Goal: Navigation & Orientation: Find specific page/section

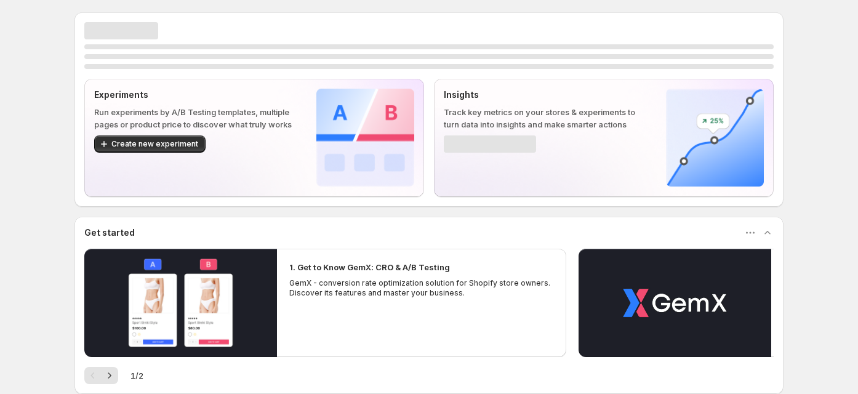
scroll to position [155, 0]
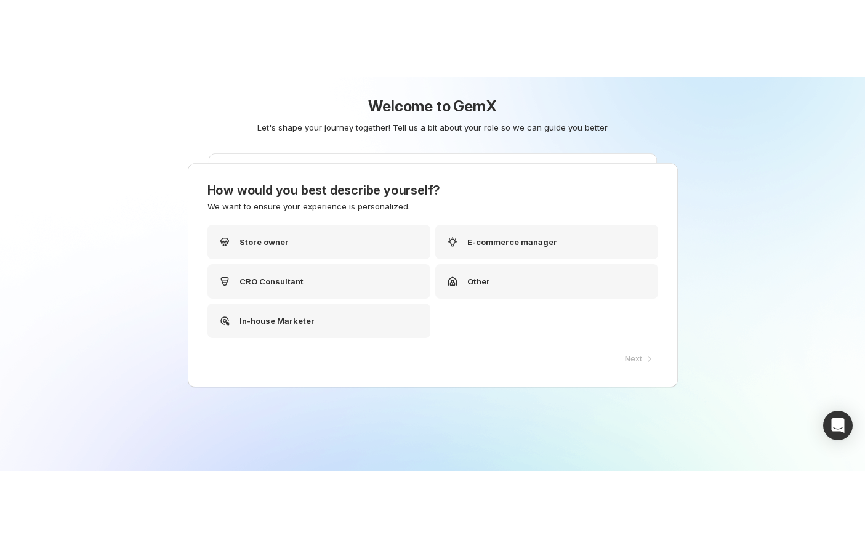
scroll to position [15, 0]
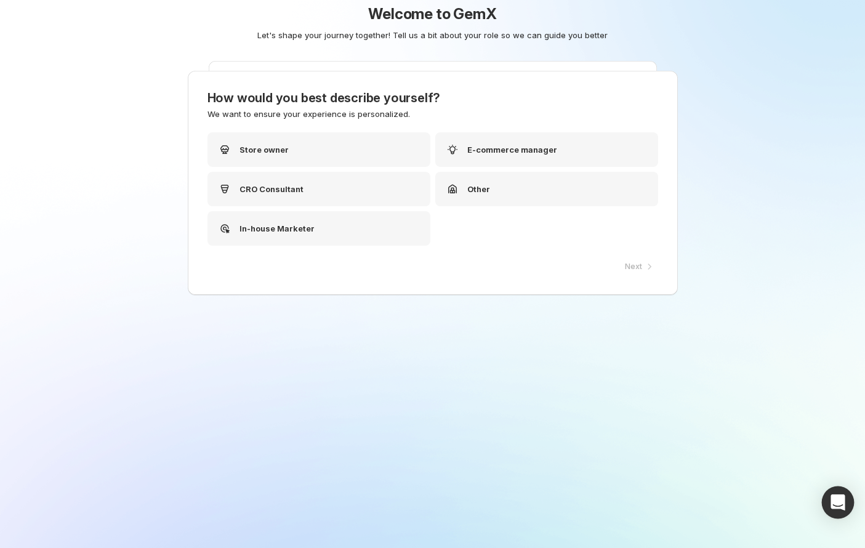
click at [840, 393] on div "Open Intercom Messenger" at bounding box center [838, 502] width 33 height 33
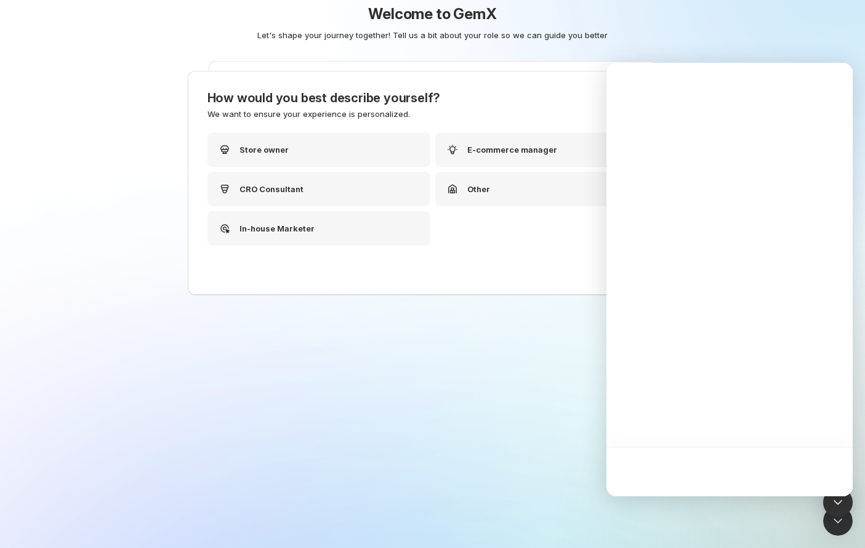
scroll to position [0, 0]
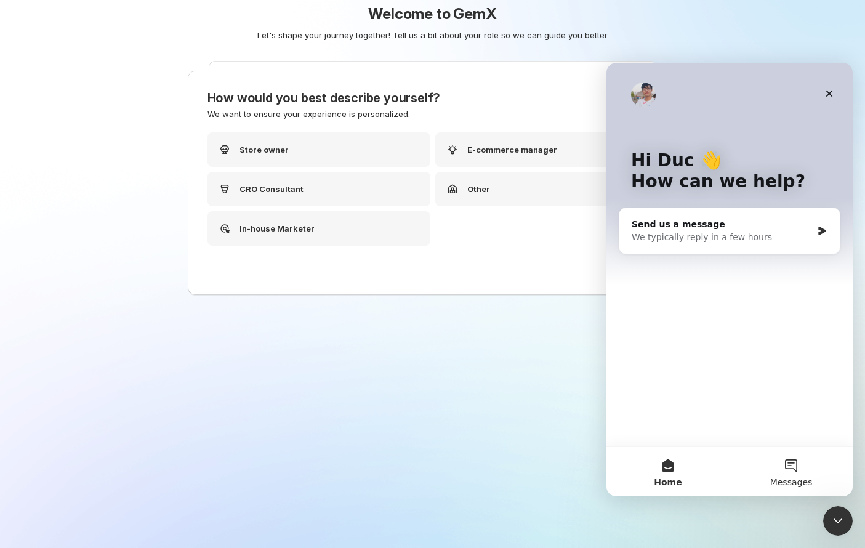
click at [796, 393] on span "Messages" at bounding box center [791, 482] width 42 height 9
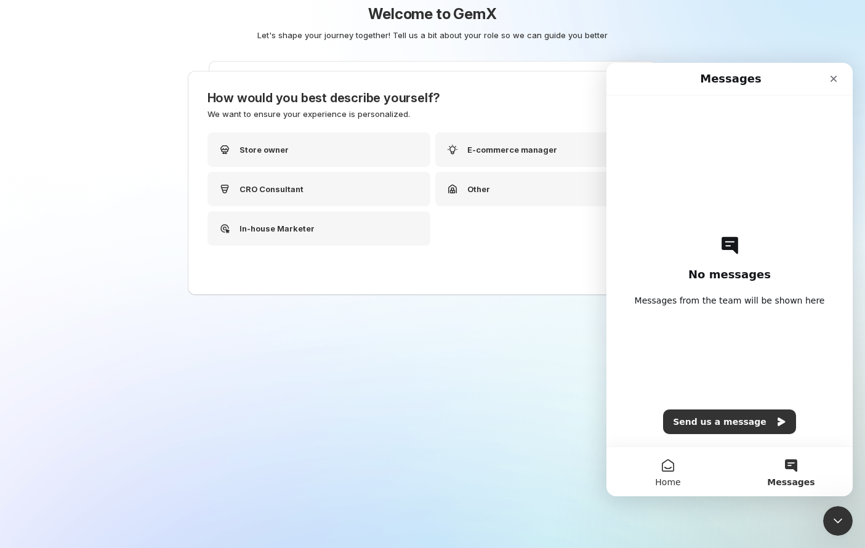
click at [693, 393] on button "Home" at bounding box center [668, 471] width 123 height 49
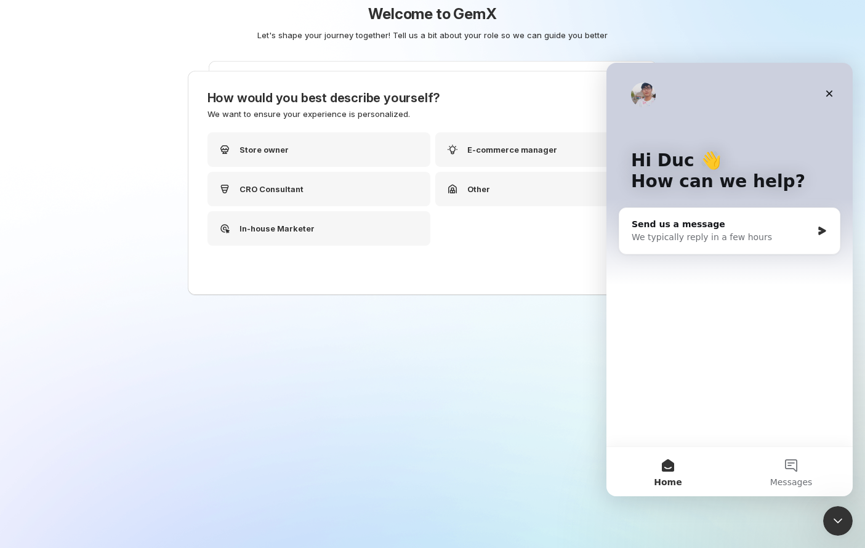
click at [570, 381] on div "Welcome to GemX Let's shape your journey together! Tell us a bit about your rol…" at bounding box center [433, 283] width 615 height 597
